Goal: Navigation & Orientation: Find specific page/section

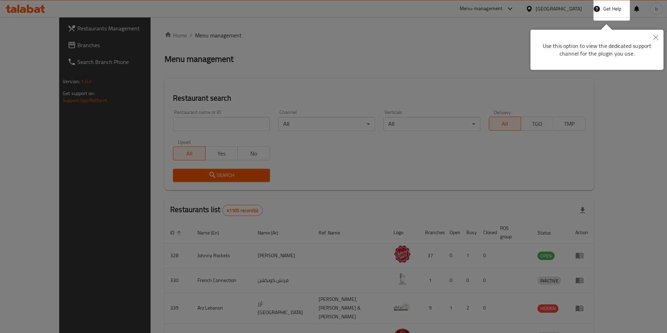
click at [654, 37] on icon "Close" at bounding box center [655, 37] width 5 height 5
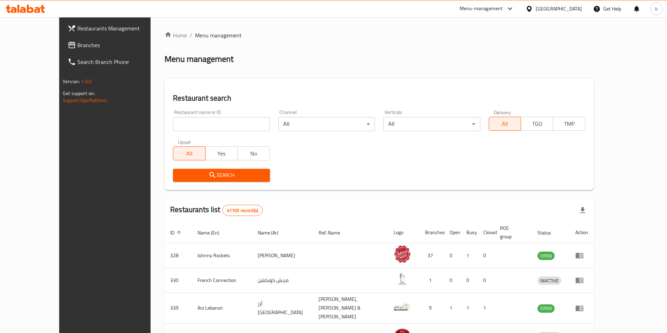
click at [534, 14] on div "[GEOGRAPHIC_DATA]" at bounding box center [554, 8] width 68 height 17
click at [538, 11] on div "[GEOGRAPHIC_DATA]" at bounding box center [558, 9] width 46 height 8
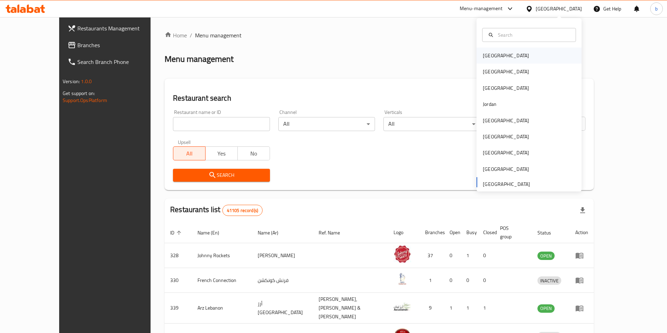
click at [515, 54] on div "[GEOGRAPHIC_DATA]" at bounding box center [528, 56] width 105 height 16
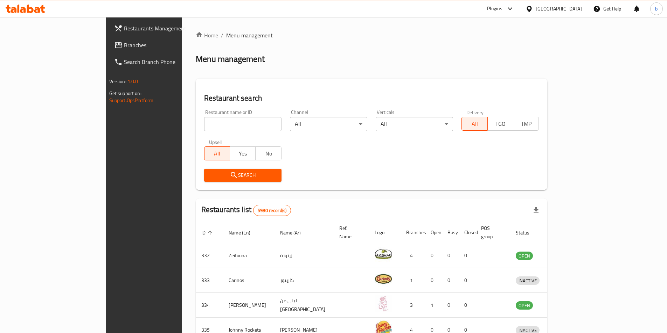
click at [568, 10] on div "[GEOGRAPHIC_DATA]" at bounding box center [558, 9] width 46 height 8
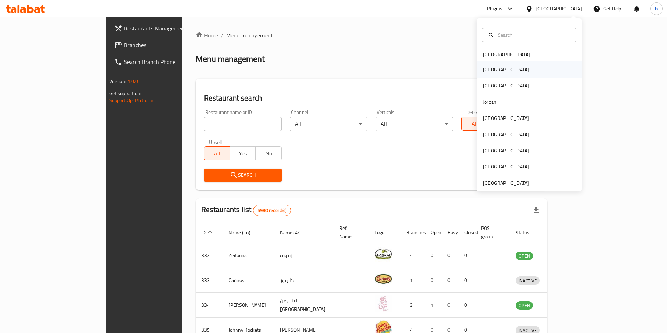
click at [480, 75] on div "[GEOGRAPHIC_DATA]" at bounding box center [505, 70] width 57 height 16
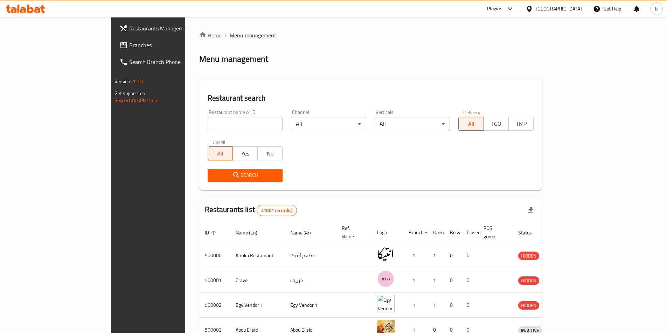
click at [571, 15] on div "[GEOGRAPHIC_DATA]" at bounding box center [554, 8] width 68 height 17
click at [566, 14] on div "[GEOGRAPHIC_DATA]" at bounding box center [554, 8] width 68 height 17
click at [570, 12] on div "[GEOGRAPHIC_DATA]" at bounding box center [558, 9] width 46 height 8
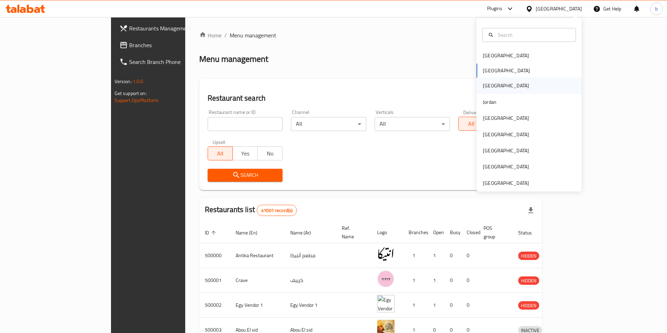
click at [508, 85] on div "[GEOGRAPHIC_DATA]" at bounding box center [528, 86] width 105 height 16
